Goal: Task Accomplishment & Management: Use online tool/utility

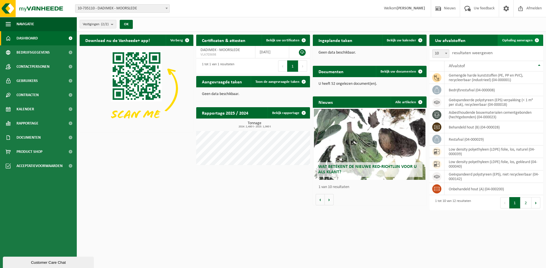
click at [523, 36] on link "Ophaling aanvragen" at bounding box center [519, 40] width 45 height 11
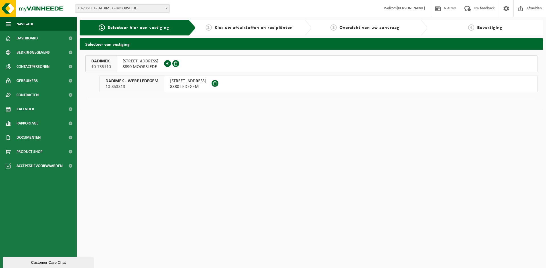
click at [164, 68] on div "MILLESTEENSTRAAT 47 8890 MOORSLEDE 0406.600.145" at bounding box center [140, 64] width 47 height 16
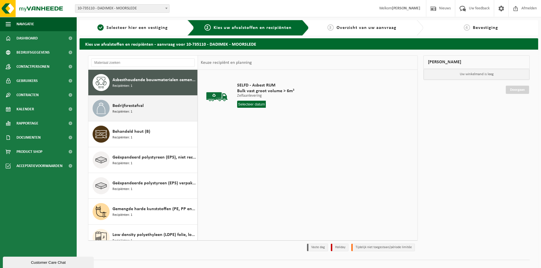
click at [169, 111] on div "Bedrijfsrestafval Recipiënten: 1" at bounding box center [155, 108] width 84 height 17
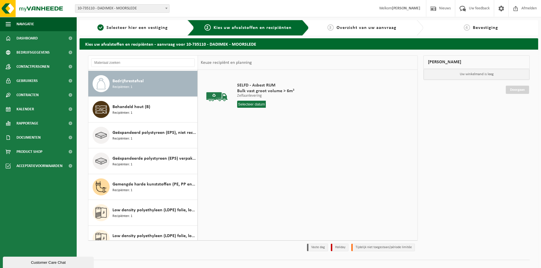
scroll to position [26, 0]
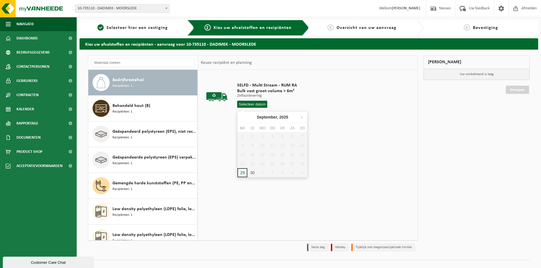
click at [241, 106] on input "text" at bounding box center [252, 104] width 30 height 7
click at [243, 173] on div "29" at bounding box center [243, 172] width 10 height 9
type input "Van [DATE]"
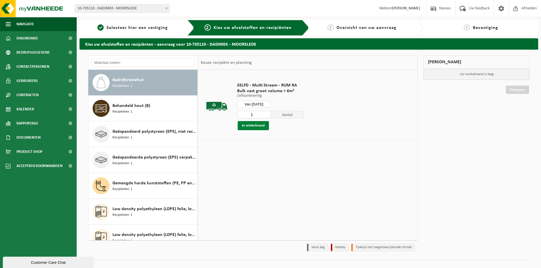
click at [250, 130] on button "In winkelmand" at bounding box center [253, 125] width 31 height 9
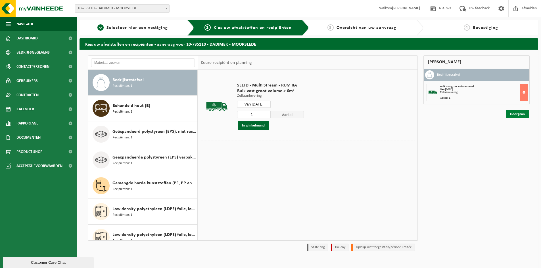
click at [516, 115] on link "Doorgaan" at bounding box center [517, 114] width 23 height 8
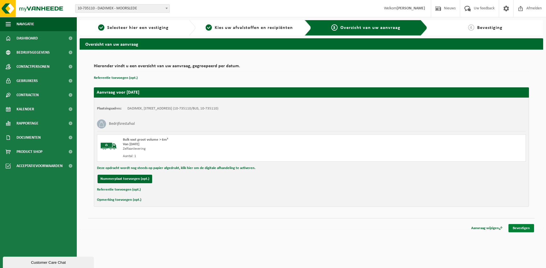
click at [518, 227] on link "Bevestigen" at bounding box center [521, 228] width 26 height 8
